Goal: Transaction & Acquisition: Purchase product/service

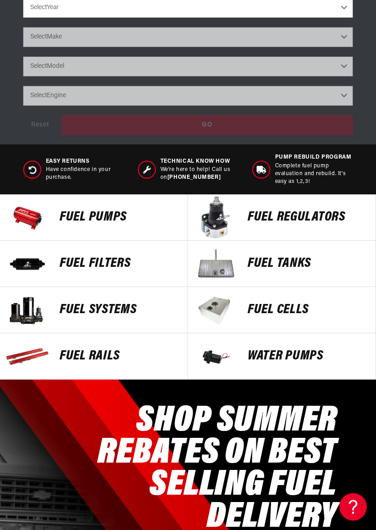
scroll to position [375, 0]
click at [304, 231] on div "FUEL REGULATORS" at bounding box center [307, 218] width 137 height 46
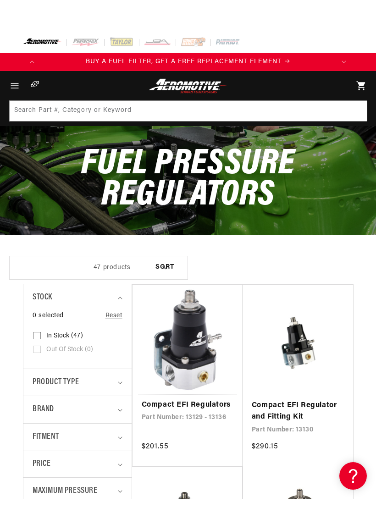
scroll to position [2, 0]
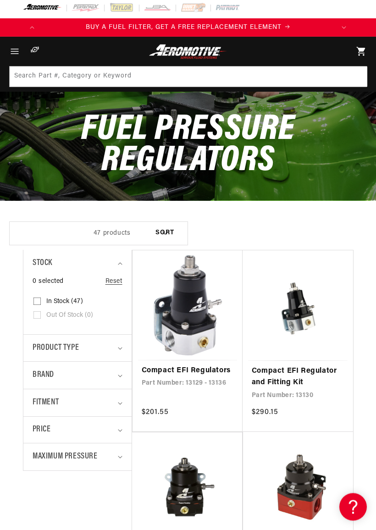
click at [191, 366] on link "Compact EFI Regulators" at bounding box center [188, 372] width 92 height 12
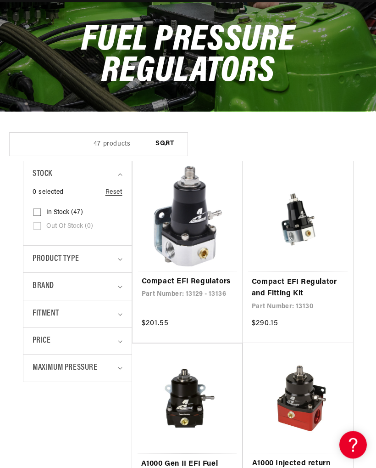
scroll to position [95, 0]
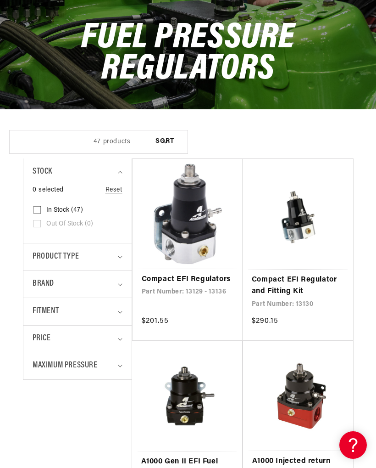
click at [313, 291] on link "Compact EFI Regulator and Fitting Kit" at bounding box center [298, 285] width 92 height 23
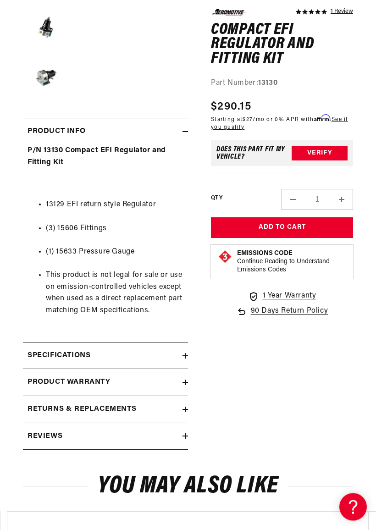
scroll to position [280, 0]
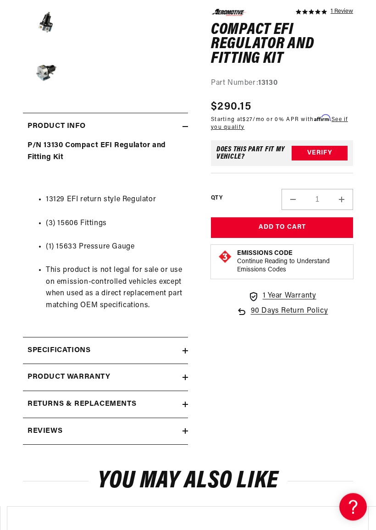
click at [185, 352] on icon at bounding box center [186, 352] width 6 height 0
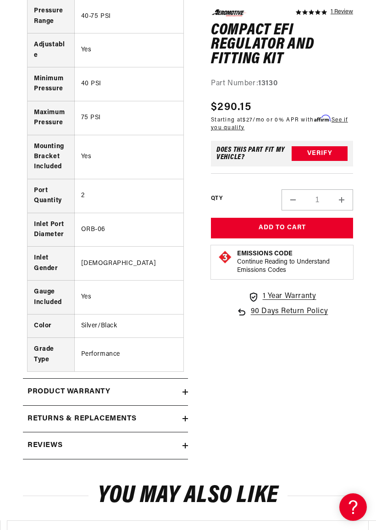
scroll to position [0, 881]
click at [187, 416] on icon at bounding box center [186, 419] width 6 height 6
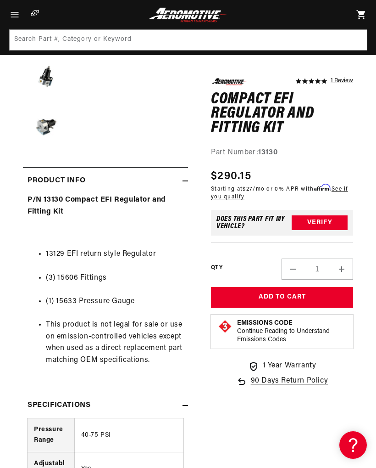
scroll to position [225, 0]
